Goal: Information Seeking & Learning: Find contact information

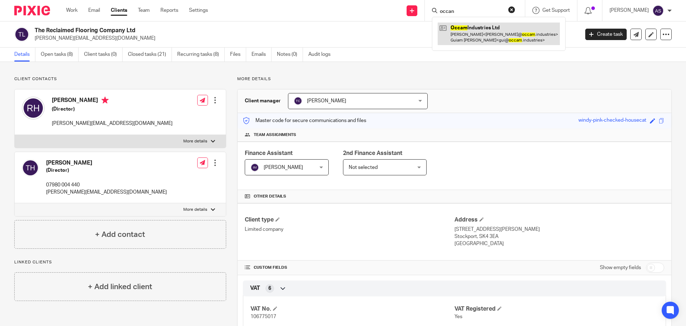
type input "occan"
click at [482, 37] on link at bounding box center [499, 34] width 122 height 22
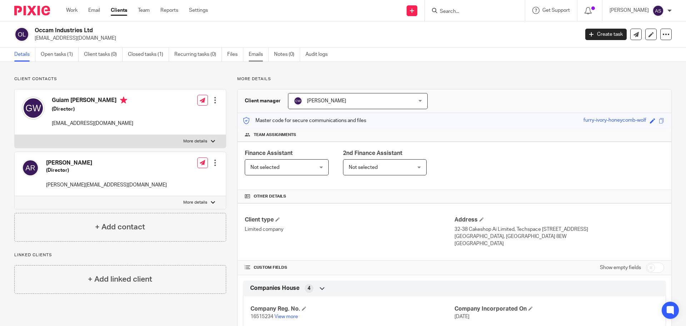
click at [257, 55] on link "Emails" at bounding box center [259, 55] width 20 height 14
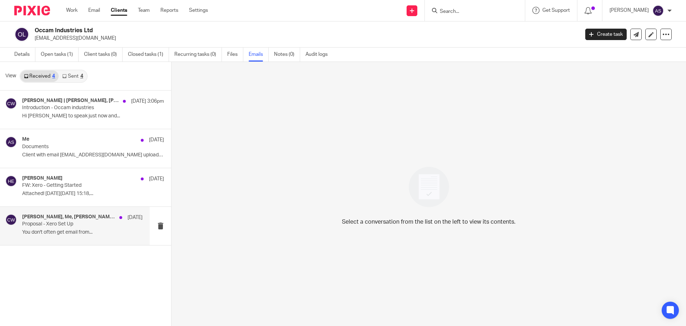
click at [74, 222] on p "Proposal - Xero Set Up" at bounding box center [70, 224] width 97 height 6
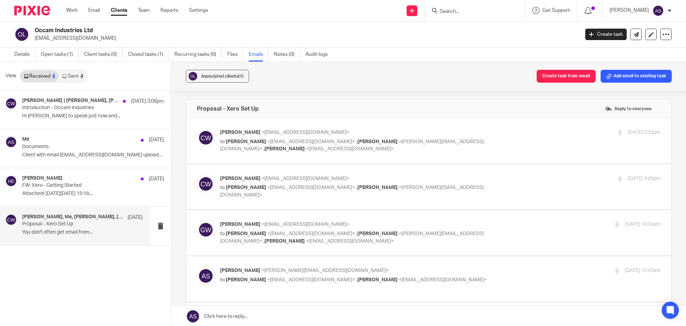
click at [375, 128] on label at bounding box center [429, 140] width 486 height 45
click at [197, 128] on input "checkbox" at bounding box center [197, 128] width 0 height 0
checkbox input "true"
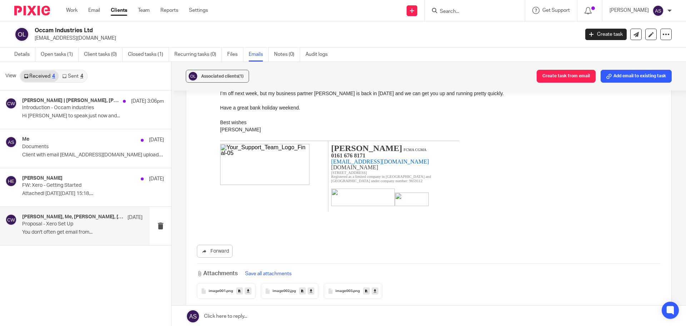
scroll to position [286, 0]
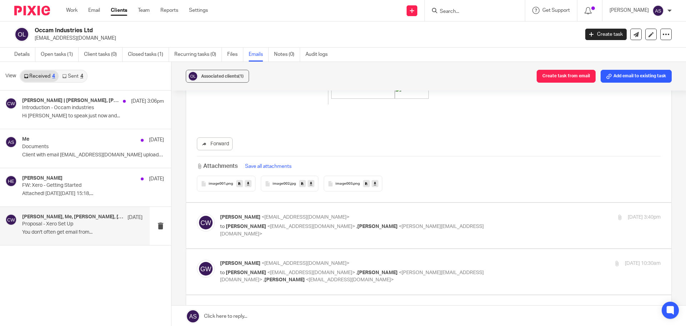
click at [310, 221] on p "[PERSON_NAME] <[EMAIL_ADDRESS][DOMAIN_NAME]>" at bounding box center [367, 217] width 294 height 8
checkbox input "true"
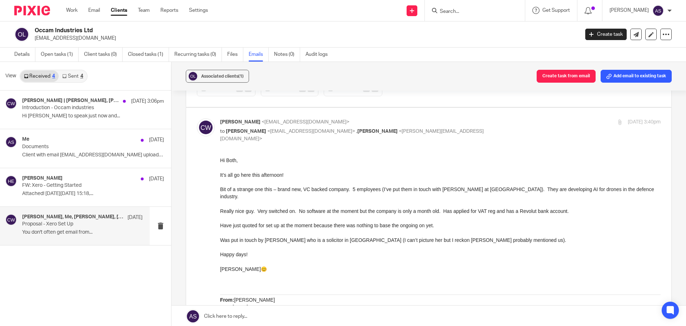
scroll to position [393, 0]
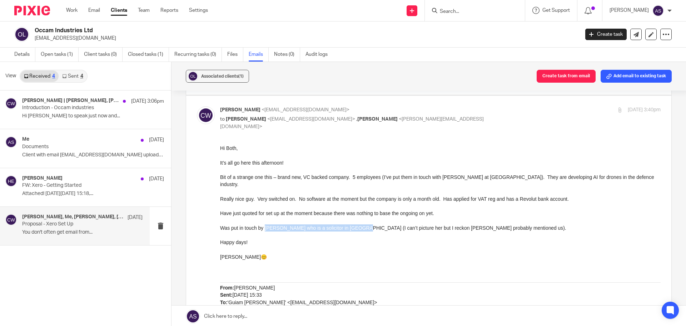
drag, startPoint x: 266, startPoint y: 221, endPoint x: 360, endPoint y: 220, distance: 94.0
click at [360, 225] on span "Was put in touch by Sarah Beddows who is a solicitor in Chester (I can’t pictur…" at bounding box center [393, 228] width 346 height 6
copy span "Sarah Beddows who is a solicitor in Chester"
click at [286, 246] on p at bounding box center [440, 249] width 441 height 7
drag, startPoint x: 440, startPoint y: 359, endPoint x: 532, endPoint y: 223, distance: 164.0
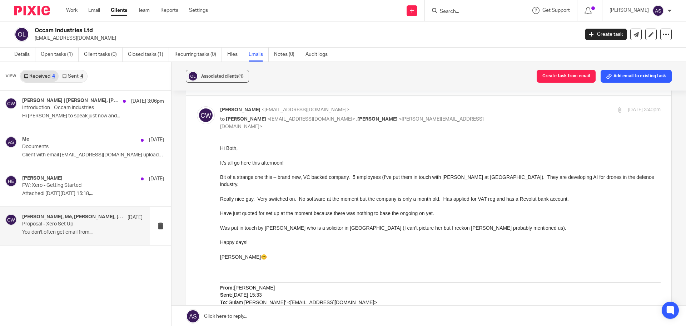
click at [370, 231] on p at bounding box center [440, 234] width 441 height 7
drag, startPoint x: 440, startPoint y: 358, endPoint x: 528, endPoint y: 221, distance: 163.0
click at [553, 231] on p at bounding box center [440, 234] width 441 height 7
click at [529, 224] on p "Was put in touch by Sarah Beddows who is a solicitor in Chester (I can’t pictur…" at bounding box center [440, 227] width 441 height 7
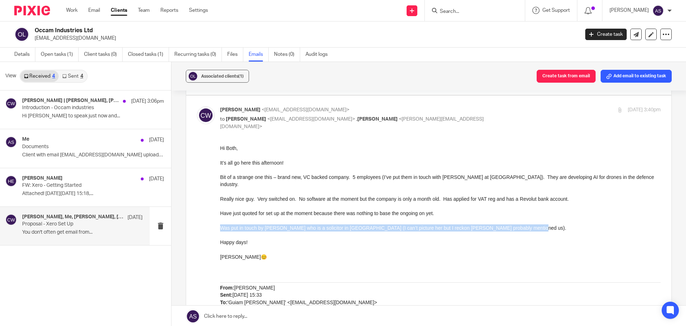
copy span "Was put in touch by Sarah Beddows who is a solicitor in Chester (I can’t pictur…"
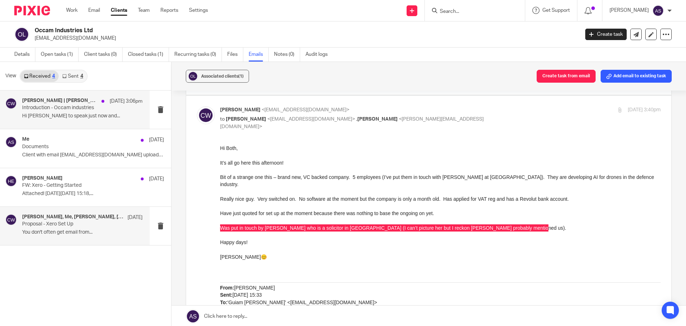
click at [89, 107] on p "Introduction - Occam industries" at bounding box center [70, 108] width 97 height 6
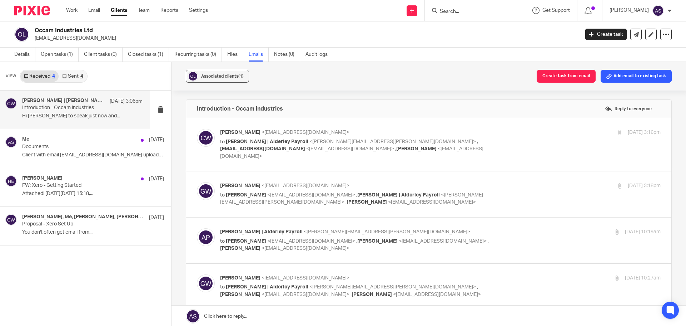
scroll to position [0, 0]
click at [60, 109] on p "Introduction - Occam industries" at bounding box center [70, 108] width 97 height 6
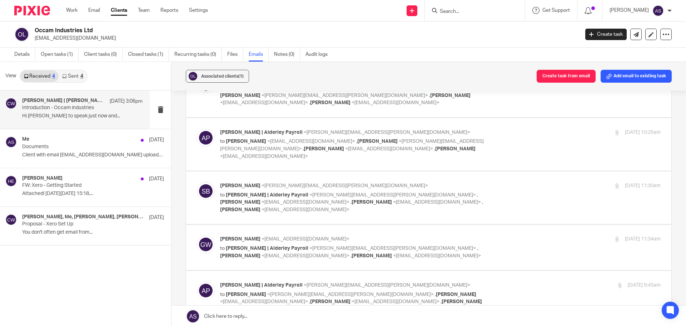
scroll to position [215, 0]
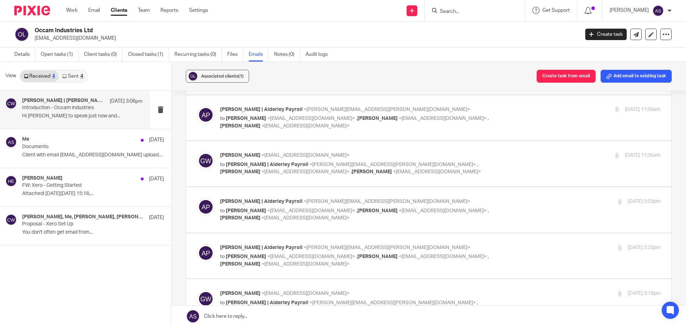
click at [279, 123] on span "<hayley@yoursupportteamltd.co.uk>" at bounding box center [306, 125] width 88 height 5
checkbox input "true"
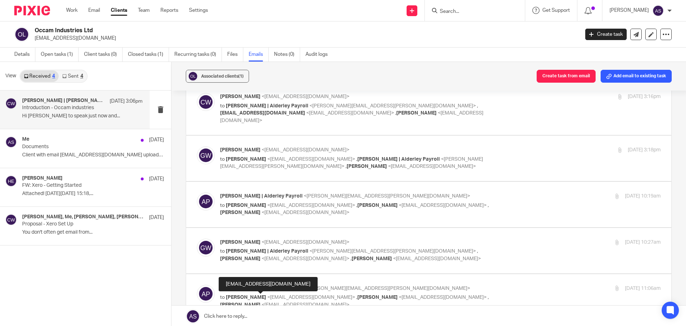
scroll to position [0, 0]
click at [297, 112] on span "<hayley@yoursupportteamltd.co.uk>" at bounding box center [351, 116] width 263 height 13
checkbox input "true"
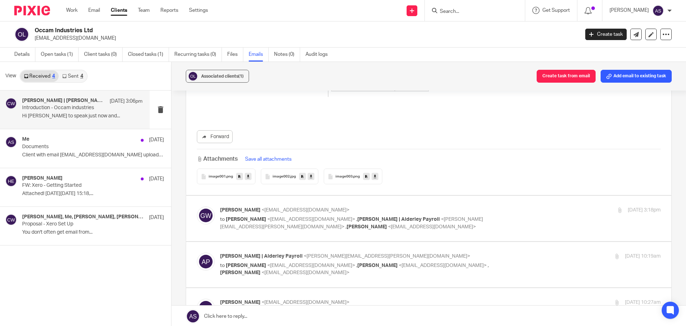
scroll to position [322, 0]
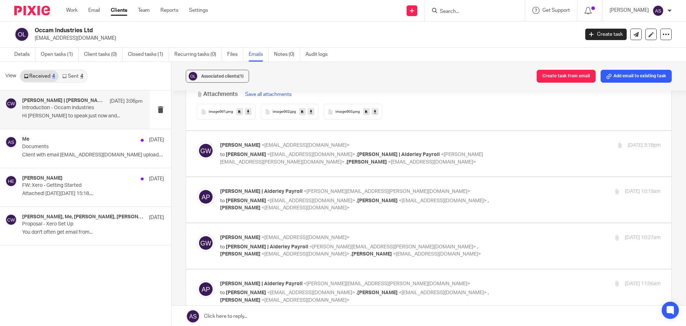
click at [388, 159] on span "<hayley@yoursupportteamltd.co.uk>" at bounding box center [432, 161] width 88 height 5
checkbox input "true"
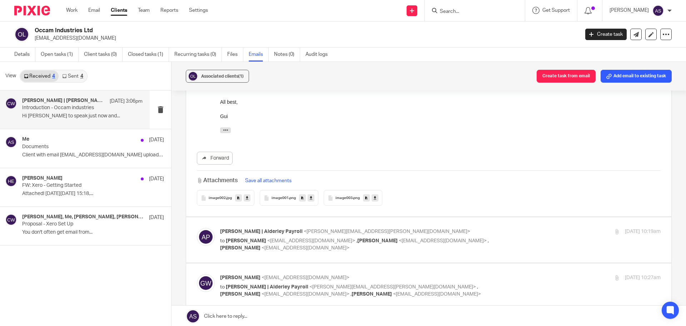
scroll to position [501, 0]
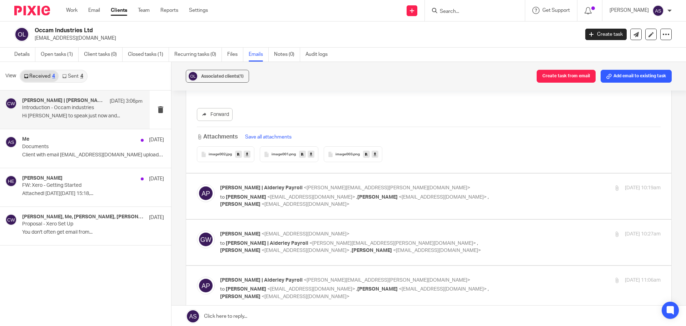
click at [347, 196] on p "to Guiam Wainwright <gui@occam.industries> , Claire Willmott <claire@yoursuppor…" at bounding box center [367, 200] width 294 height 15
checkbox input "true"
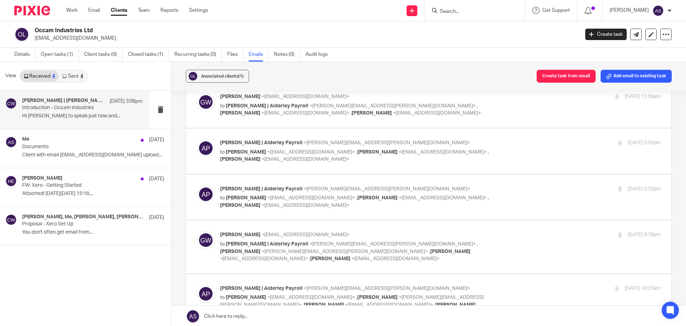
scroll to position [2038, 0]
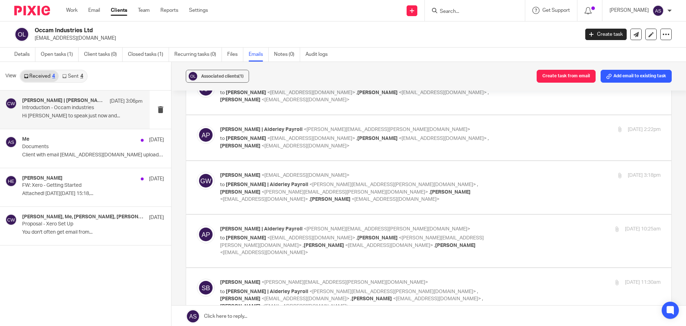
click at [406, 234] on p "to Guiam Wainwright <gui@occam.industries> , Sarah Beddoes <sarah.beddoes@innov…" at bounding box center [367, 245] width 294 height 22
checkbox input "true"
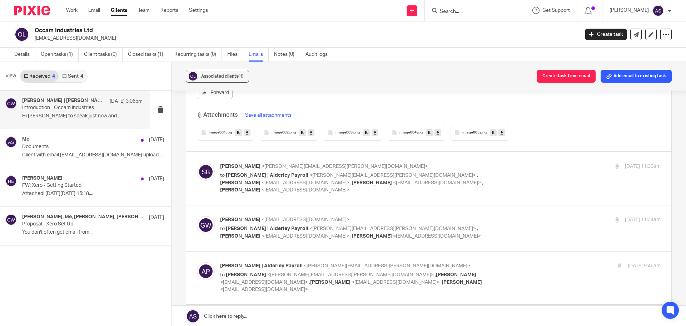
scroll to position [2538, 0]
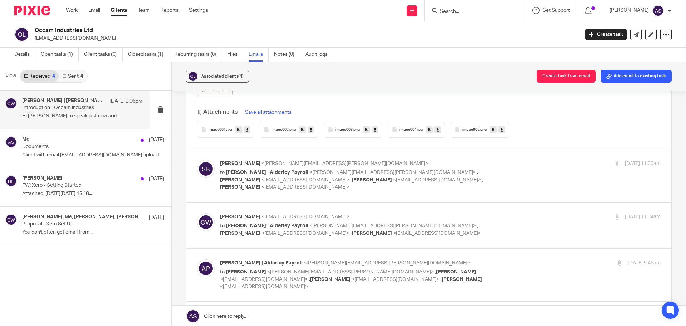
click at [327, 259] on div "Adam Lloyd | Alderley Payroll <adam.lloyd@alderleypayroll.co.uk> to Sarah Beddo…" at bounding box center [367, 274] width 294 height 31
checkbox input "true"
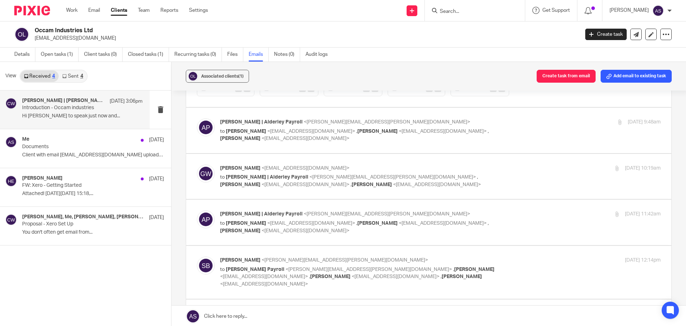
scroll to position [3575, 0]
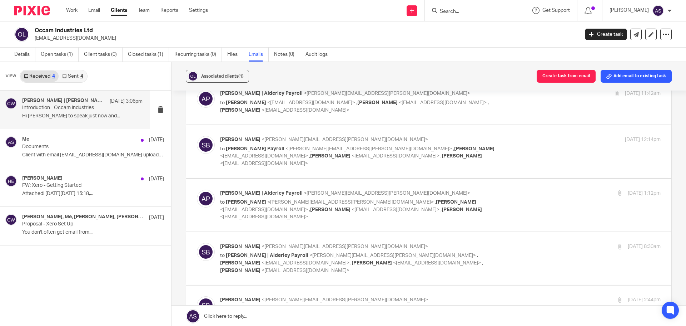
click at [343, 179] on label at bounding box center [429, 205] width 486 height 53
click at [197, 189] on input "checkbox" at bounding box center [197, 189] width 0 height 0
checkbox input "true"
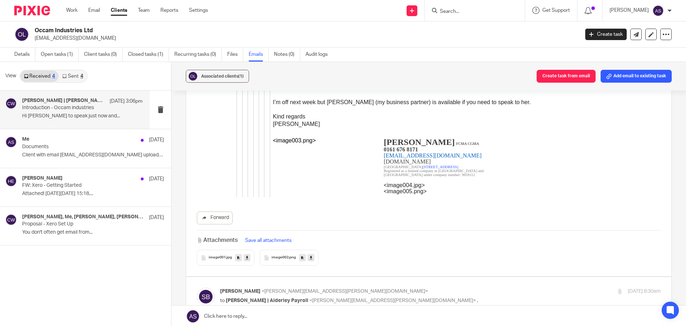
scroll to position [7186, 0]
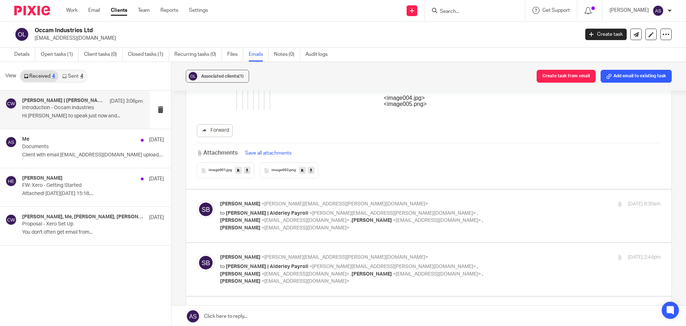
click at [197, 307] on input "checkbox" at bounding box center [197, 307] width 0 height 0
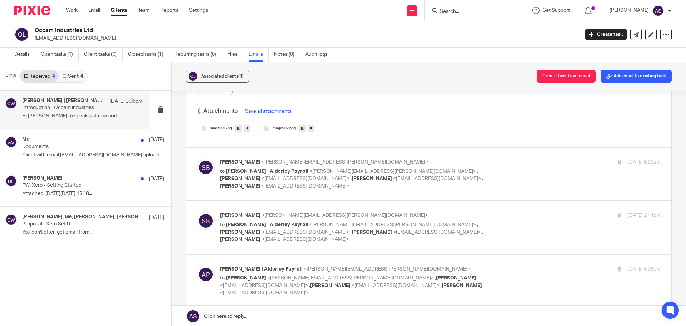
click at [442, 283] on span "Claire Willmott" at bounding box center [462, 285] width 40 height 5
checkbox input "true"
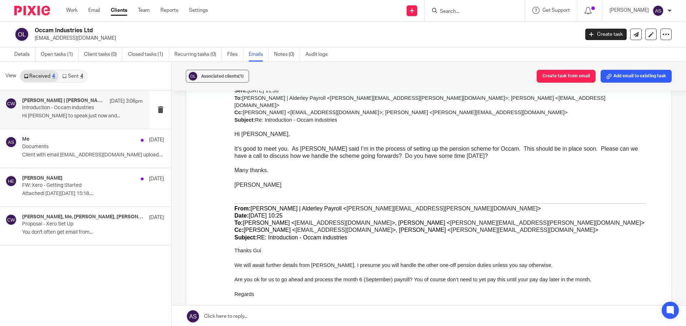
scroll to position [8240, 0]
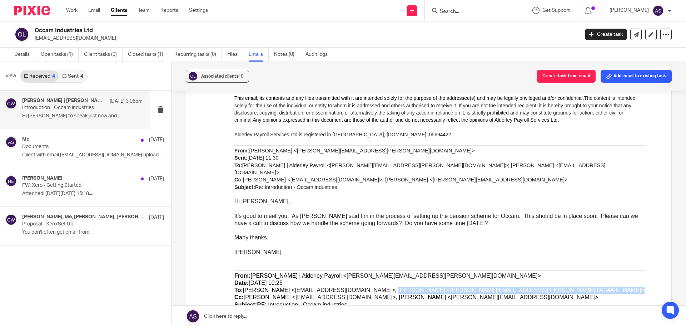
drag, startPoint x: 495, startPoint y: 244, endPoint x: 358, endPoint y: 248, distance: 137.3
click at [358, 272] on p "From: Adam Lloyd | Alderley Payroll < adam.lloyd@alderleypayroll.co.uk > Date: …" at bounding box center [441, 290] width 412 height 36
copy span "Sarah Beddoes < sarah.beddoes@innovativelegal.uk >"
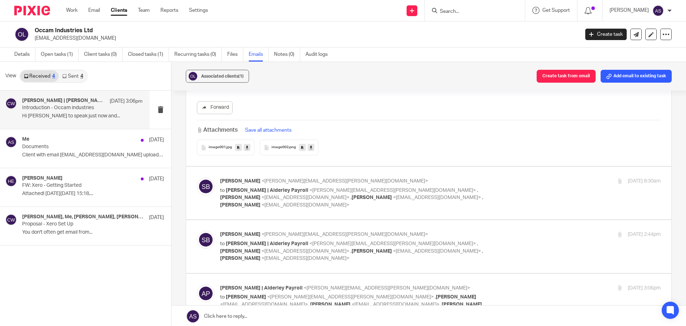
scroll to position [7204, 0]
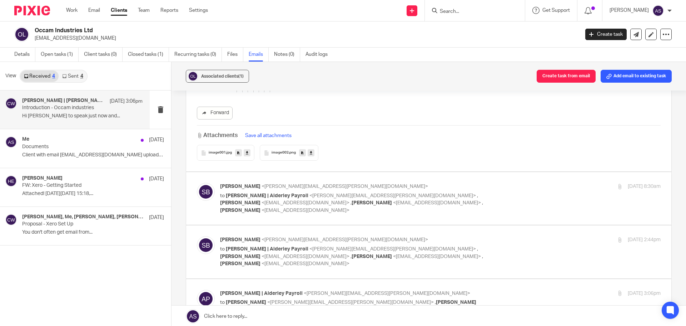
click at [261, 254] on span "Guiam Wainwright" at bounding box center [240, 256] width 40 height 5
checkbox input "true"
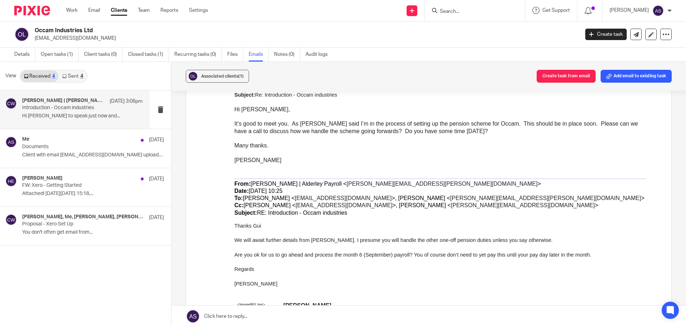
scroll to position [4200, 0]
